Goal: Find specific page/section: Find specific page/section

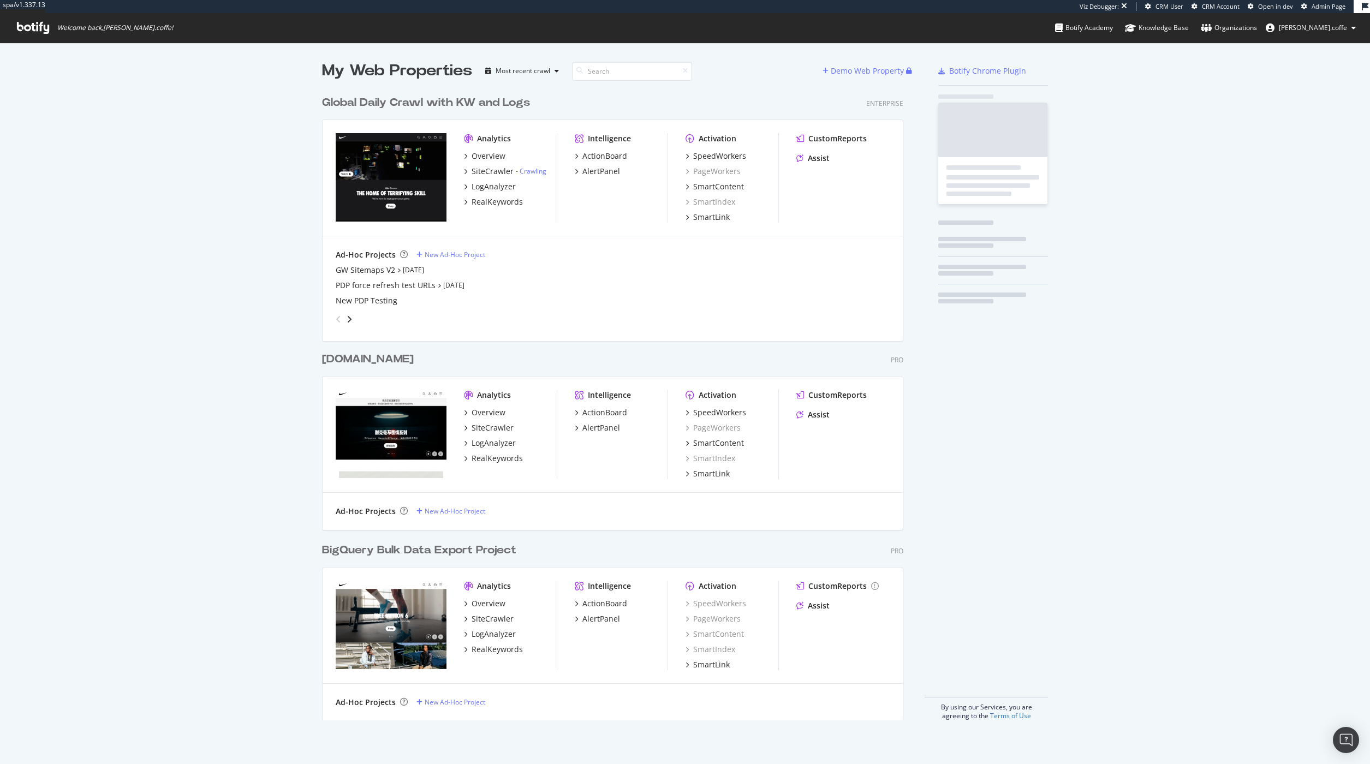
scroll to position [631, 582]
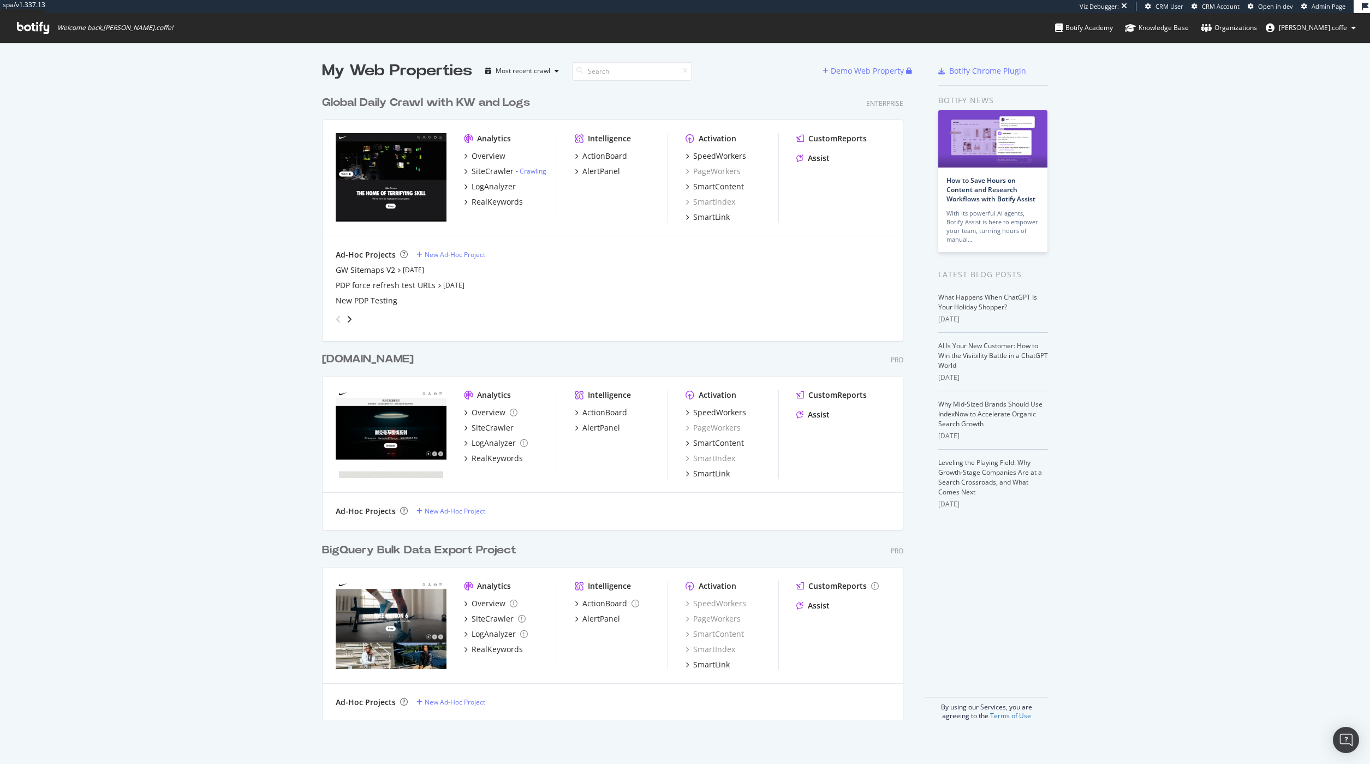
click at [433, 102] on div "Global Daily Crawl with KW and Logs" at bounding box center [426, 103] width 208 height 16
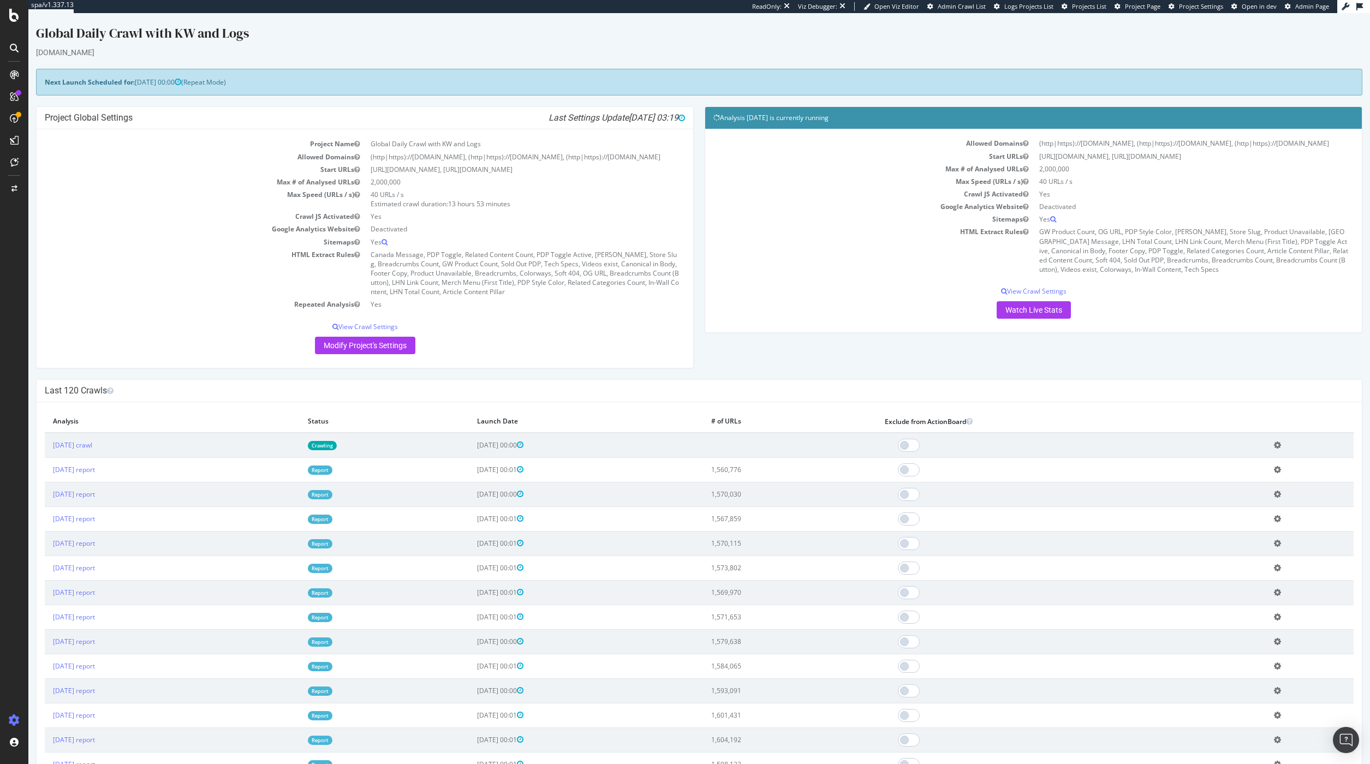
click at [985, 4] on span "Admin Crawl List" at bounding box center [962, 6] width 48 height 8
